Goal: Information Seeking & Learning: Find specific fact

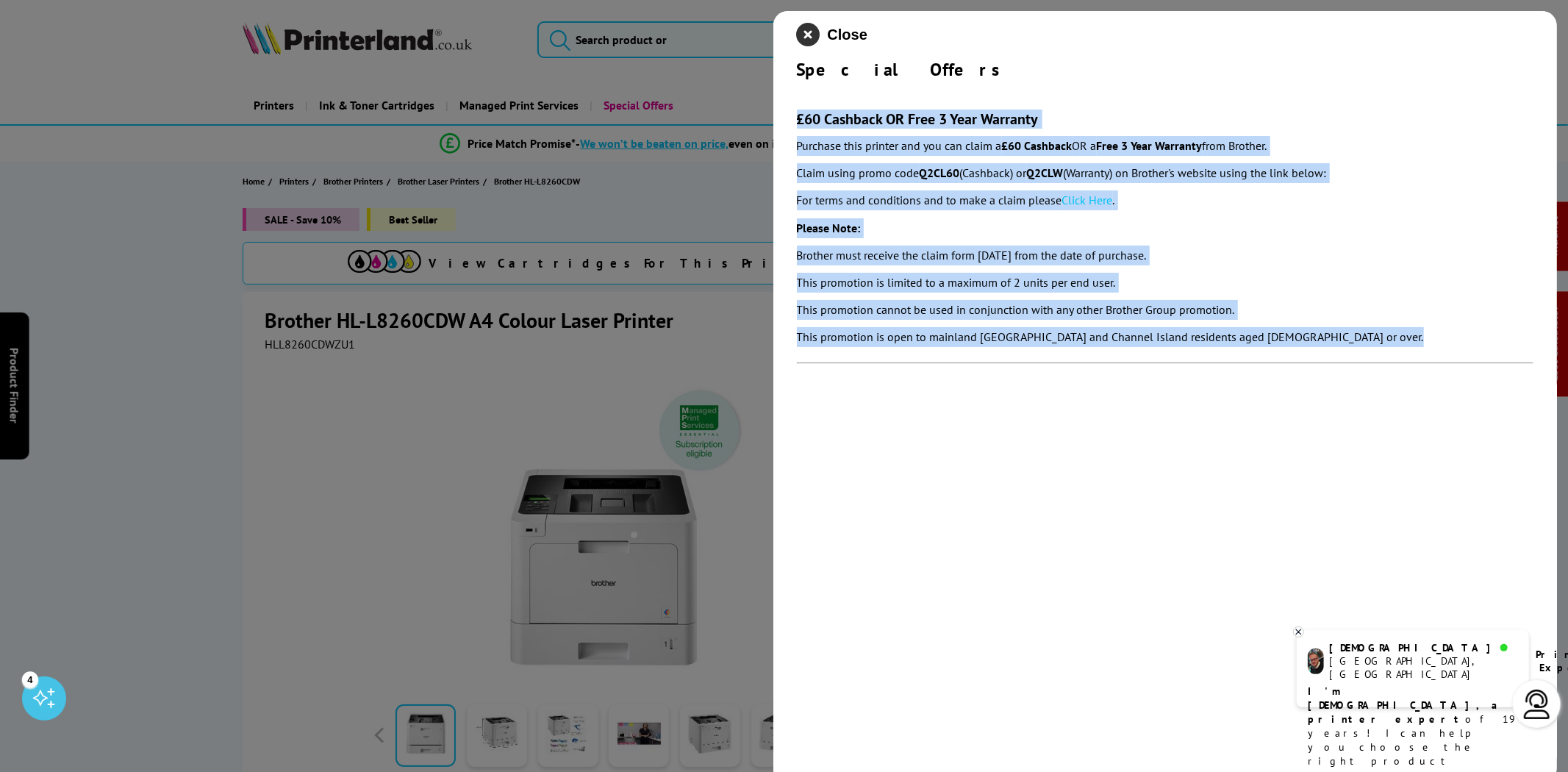
click at [819, 34] on icon "close modal" at bounding box center [809, 34] width 23 height 23
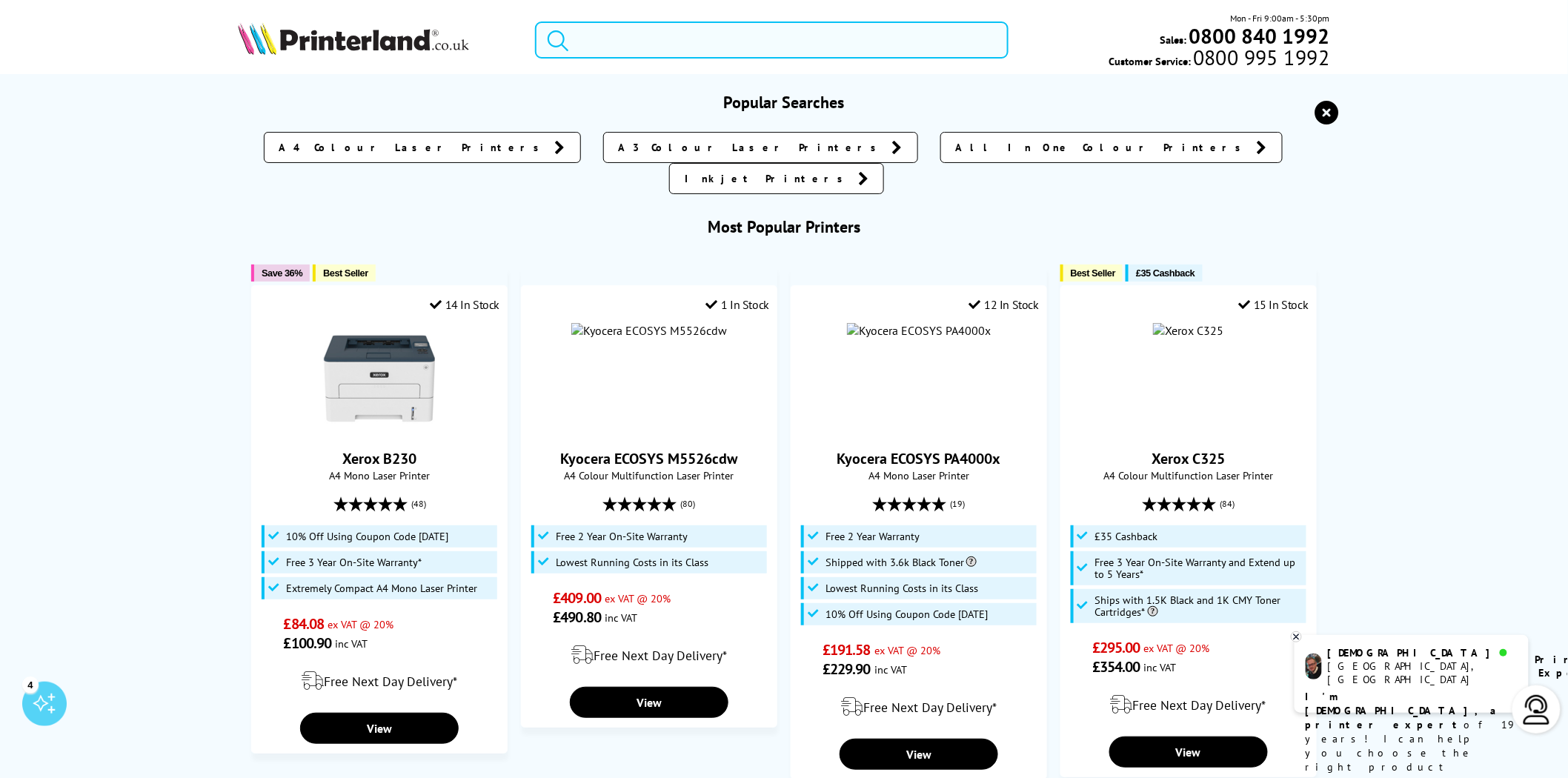
click at [742, 38] on input "search" at bounding box center [771, 40] width 473 height 37
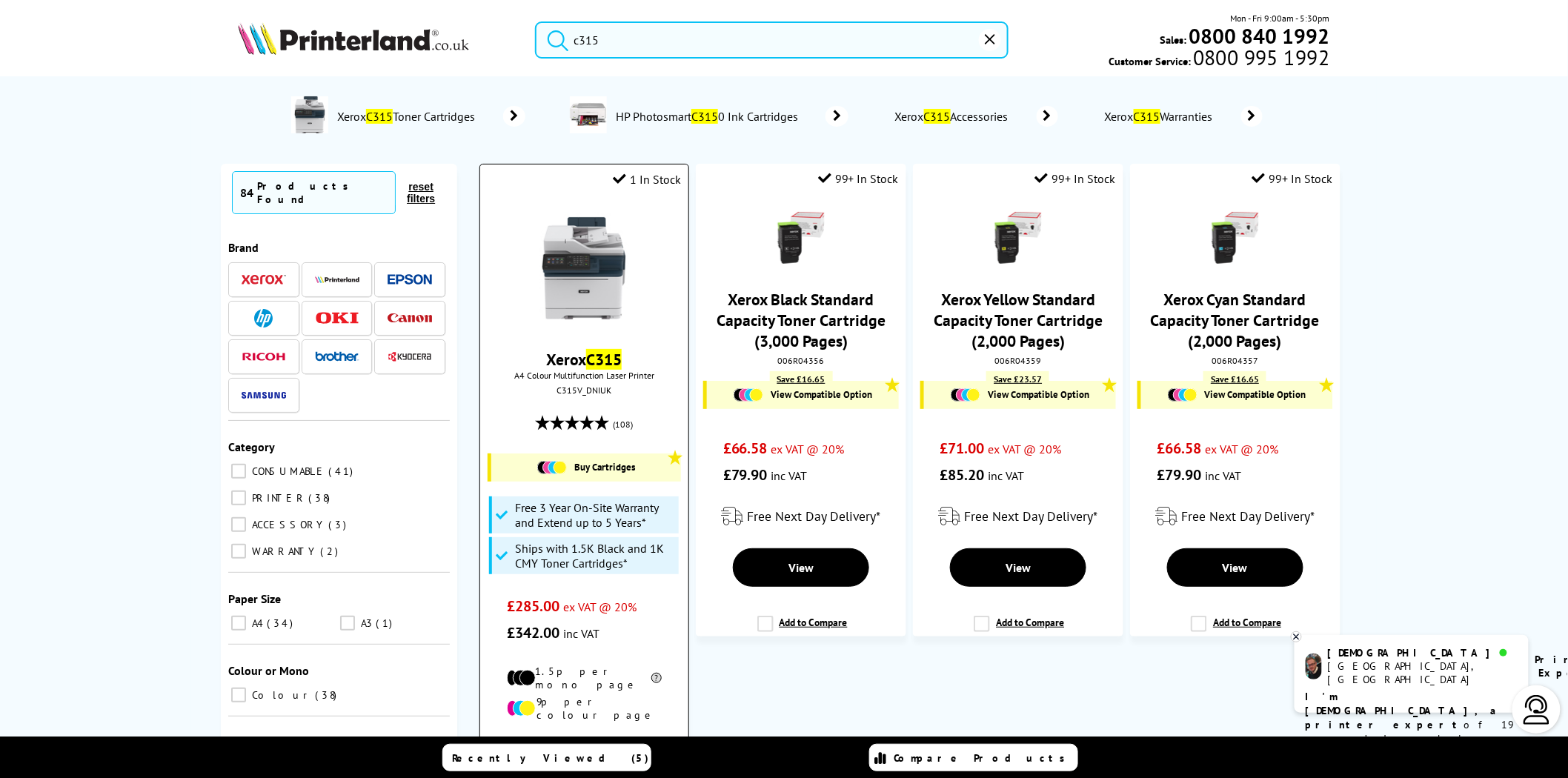
type input "c315"
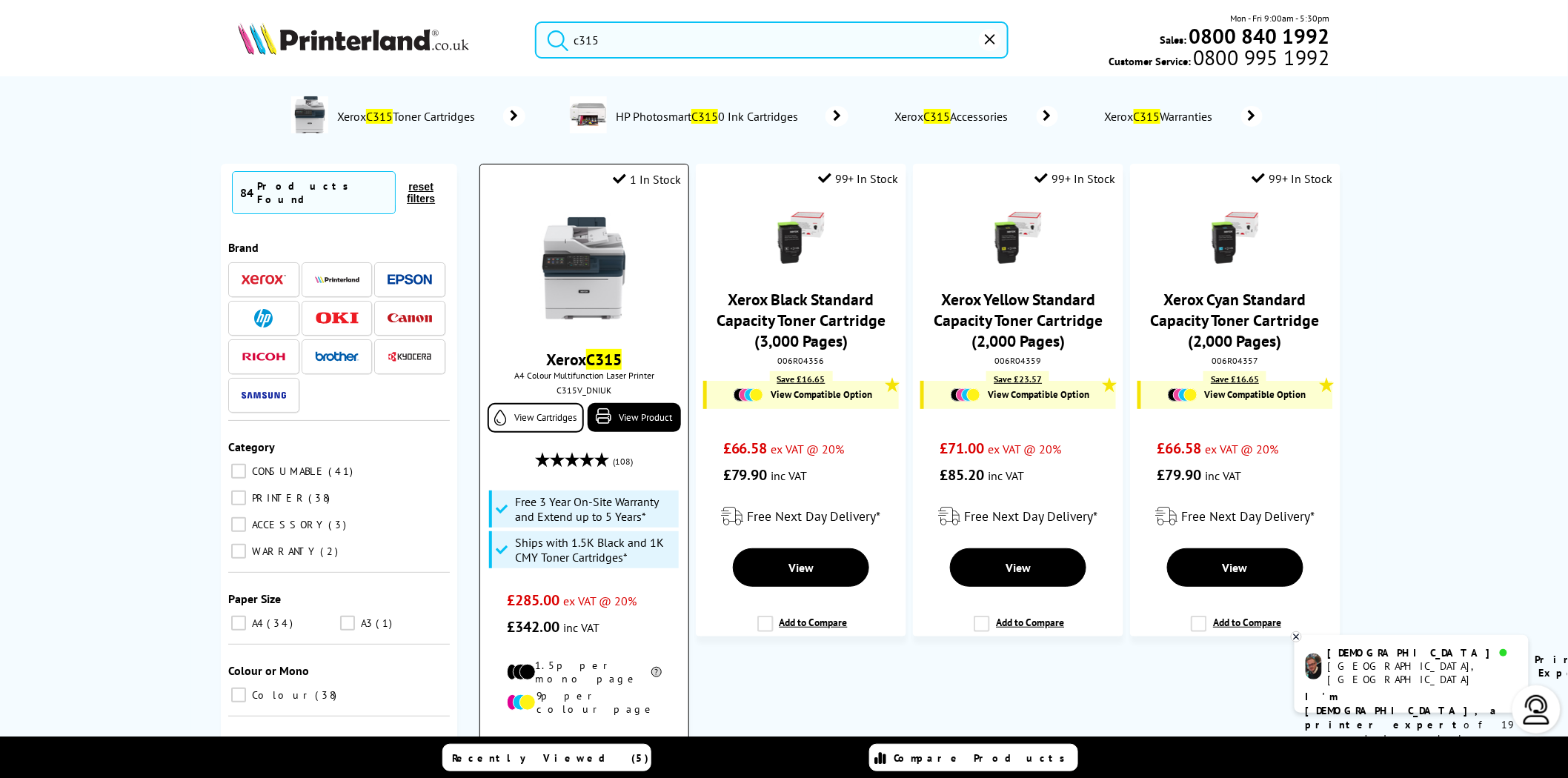
click at [609, 257] on img at bounding box center [584, 268] width 111 height 111
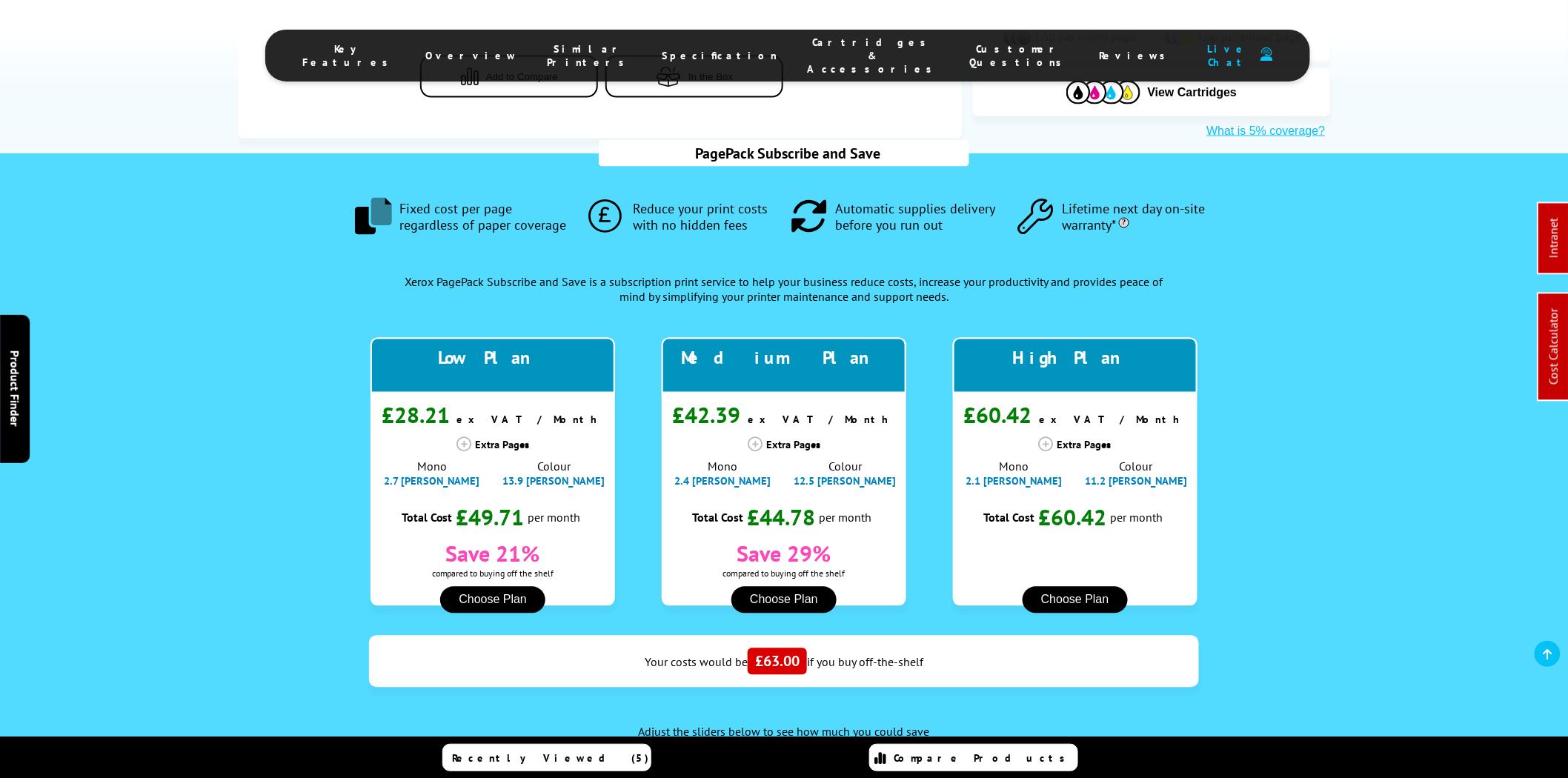
click at [793, 40] on li "Cartridges & Accessories" at bounding box center [873, 55] width 162 height 40
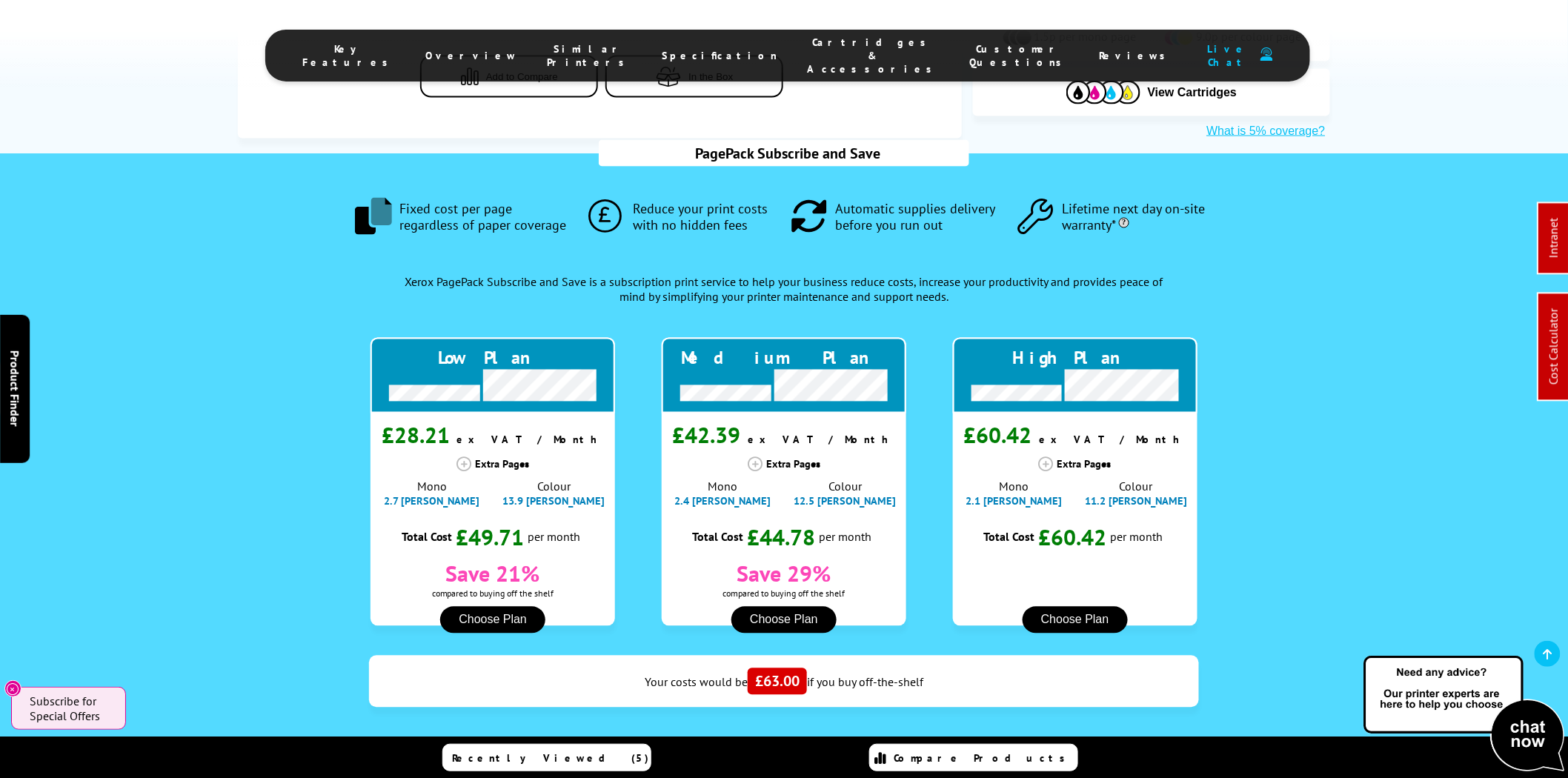
click at [807, 47] on span "Cartridges & Accessories" at bounding box center [872, 55] width 132 height 40
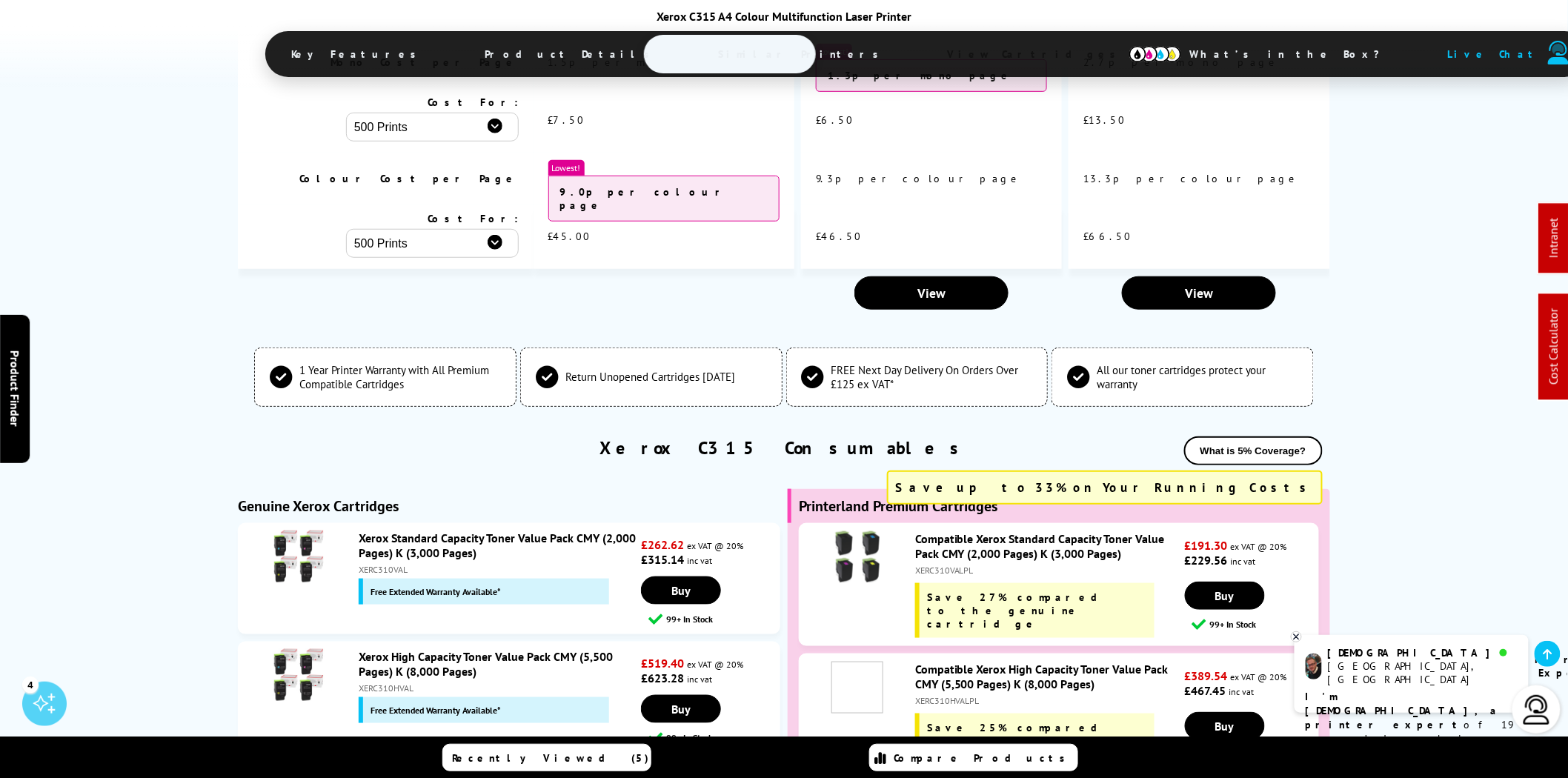
scroll to position [5111, 0]
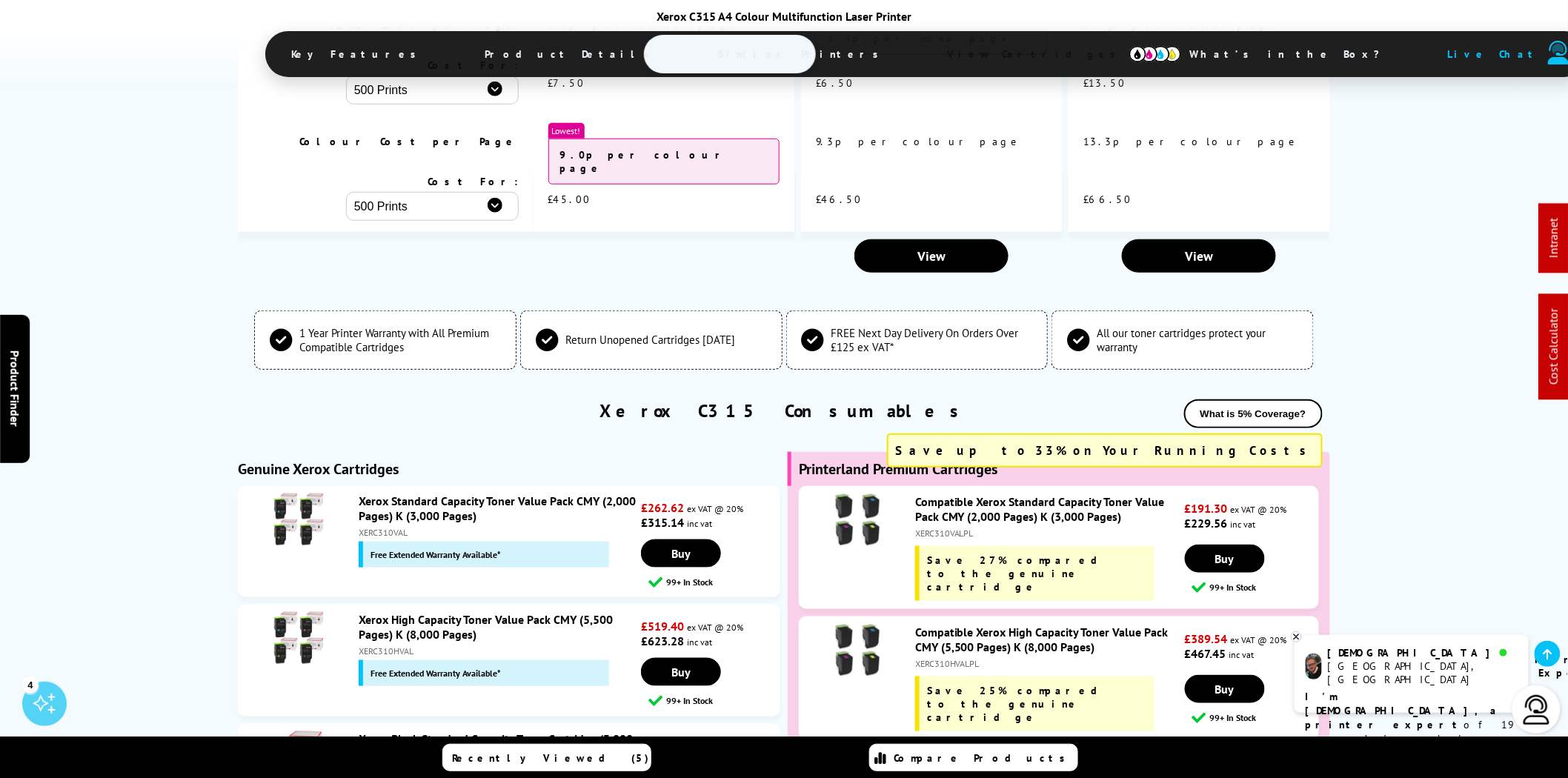
click at [381, 527] on div "XERC310VAL" at bounding box center [498, 532] width 278 height 11
copy div "XERC310VAL"
